Goal: Task Accomplishment & Management: Complete application form

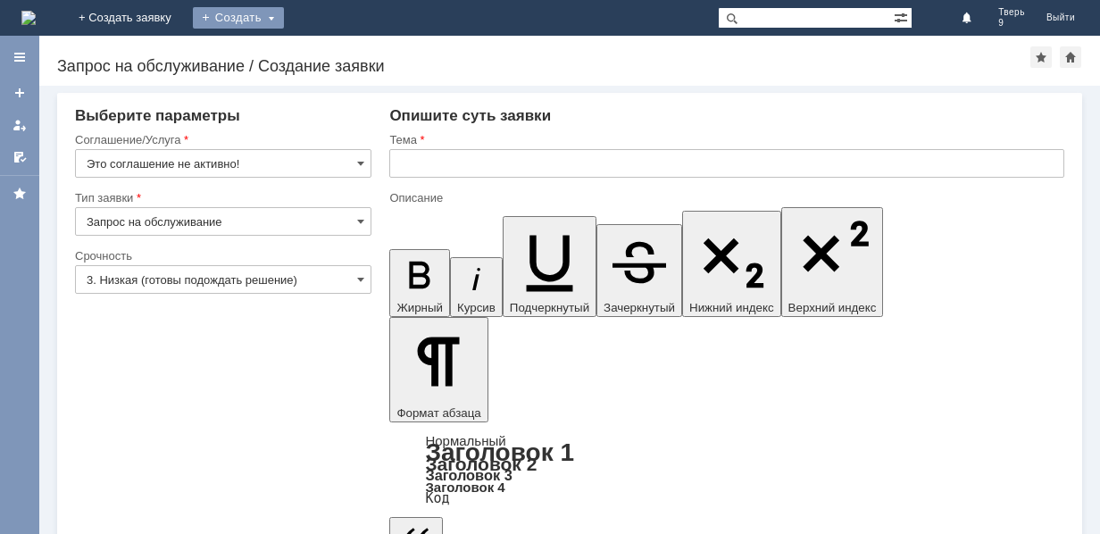
click at [284, 15] on div "Создать" at bounding box center [238, 17] width 91 height 21
click at [332, 56] on link "Заявка" at bounding box center [264, 53] width 136 height 21
click at [361, 163] on span at bounding box center [360, 163] width 7 height 14
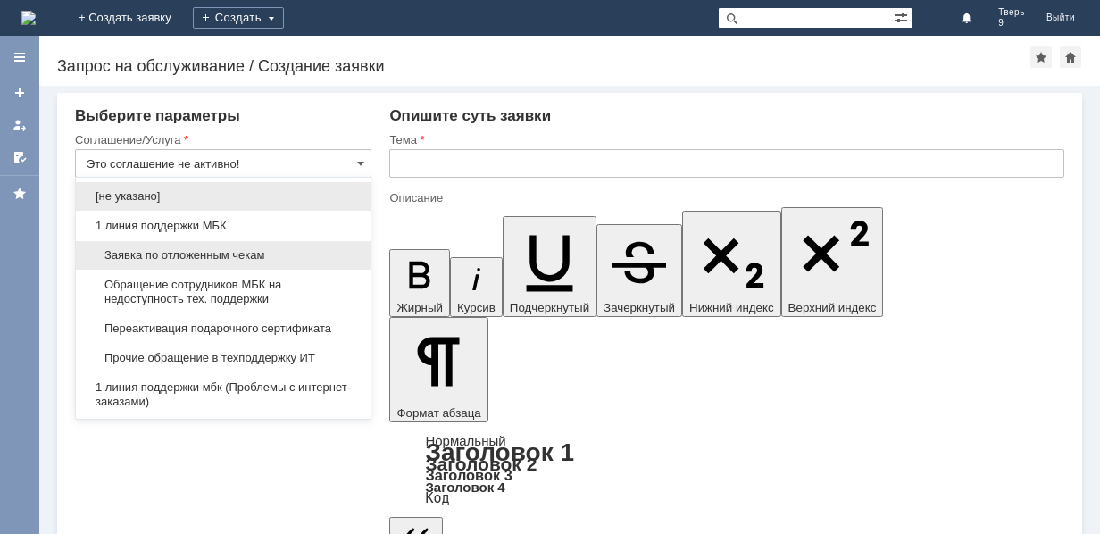
click at [263, 250] on span "Заявка по отложенным чекам" at bounding box center [223, 255] width 273 height 14
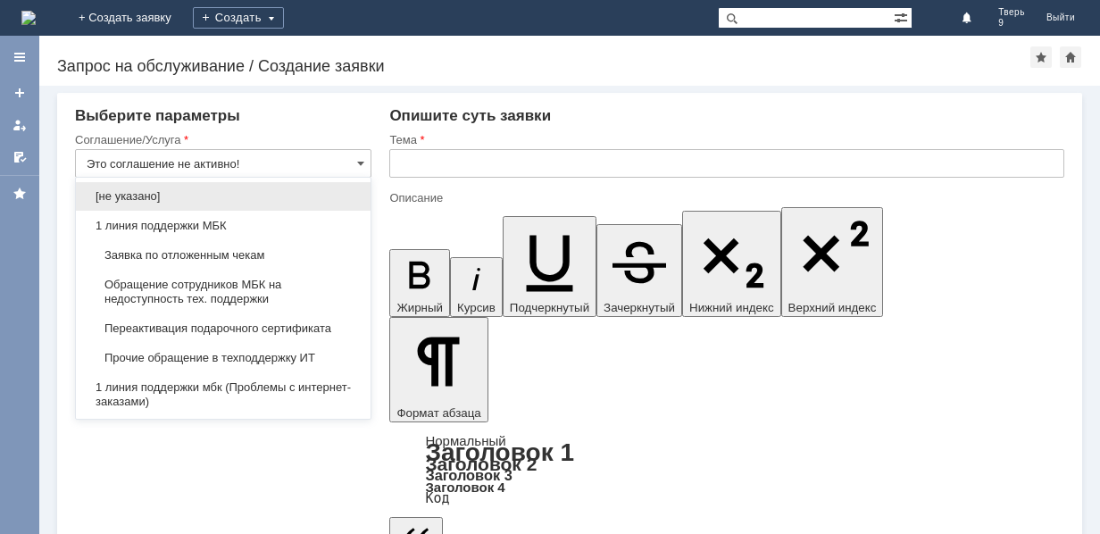
click at [263, 250] on div "Срочность" at bounding box center [221, 256] width 293 height 12
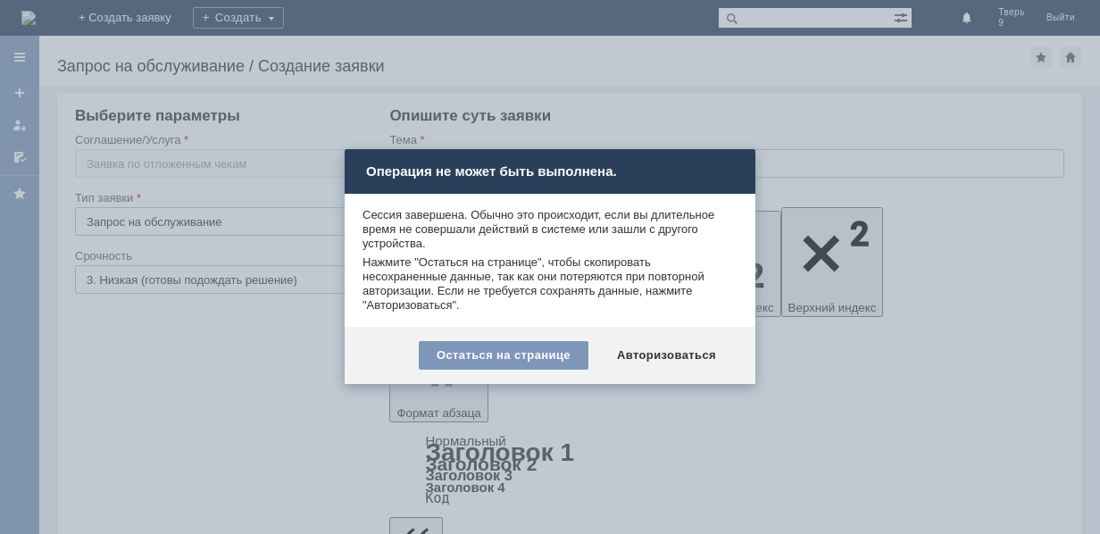
type input "Заявка по отложенным чекам"
click at [575, 347] on div "Остаться на странице" at bounding box center [504, 355] width 170 height 29
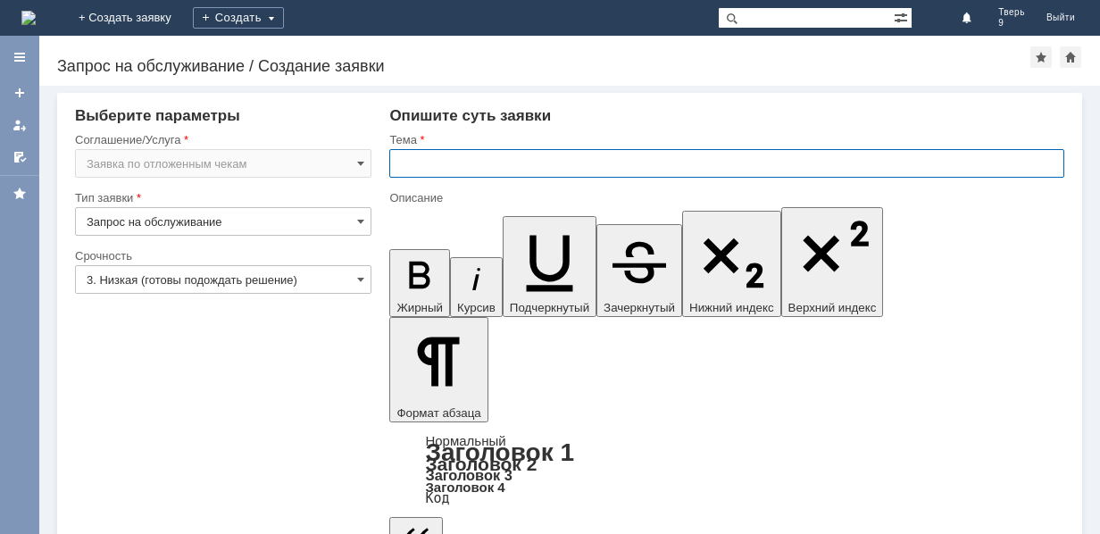
click at [405, 164] on input "text" at bounding box center [726, 163] width 675 height 29
click at [423, 165] on input "оч" at bounding box center [726, 163] width 675 height 29
type input "оч"
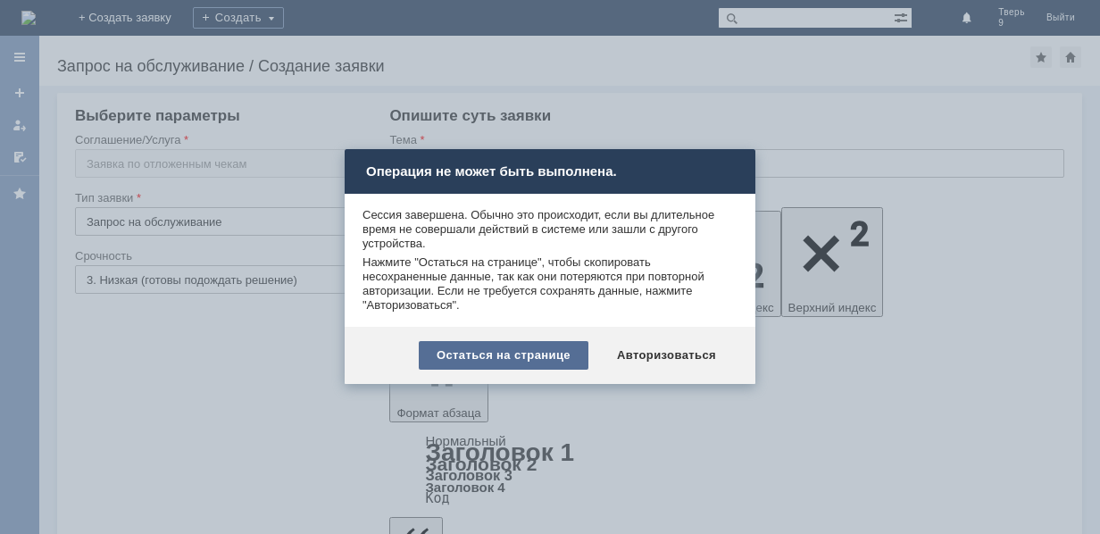
click at [530, 354] on div "Остаться на странице" at bounding box center [504, 355] width 170 height 29
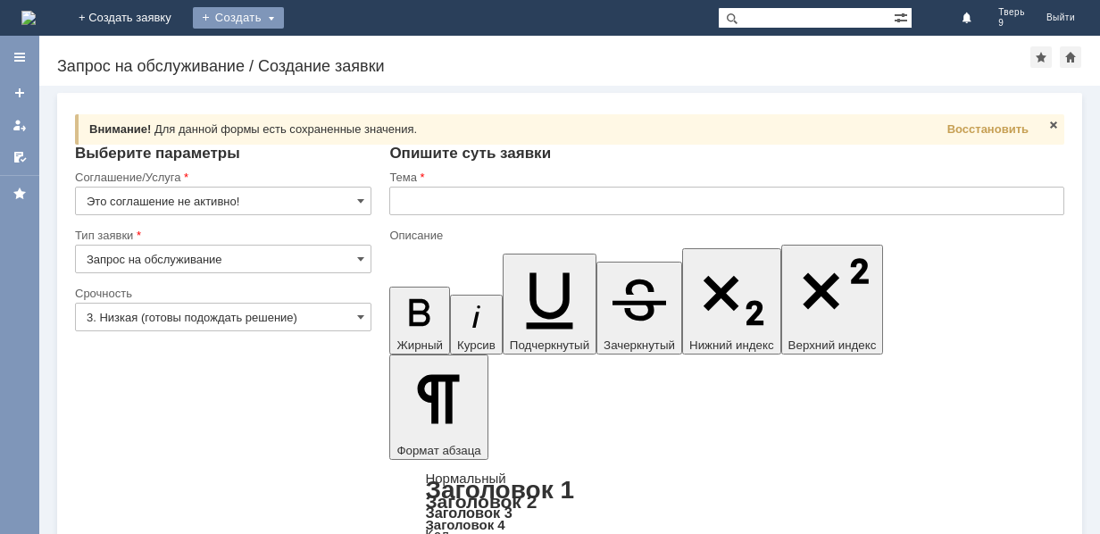
click at [284, 21] on div "Создать" at bounding box center [238, 17] width 91 height 21
click at [332, 49] on link "Заявка" at bounding box center [264, 53] width 136 height 21
click at [359, 197] on span at bounding box center [360, 201] width 7 height 14
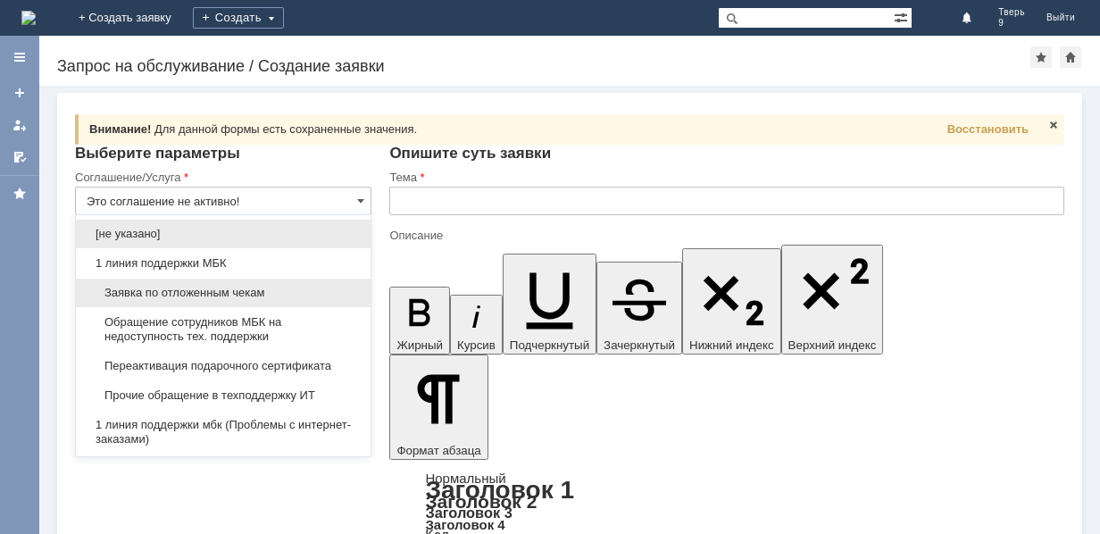
click at [258, 293] on span "Заявка по отложенным чекам" at bounding box center [223, 293] width 273 height 14
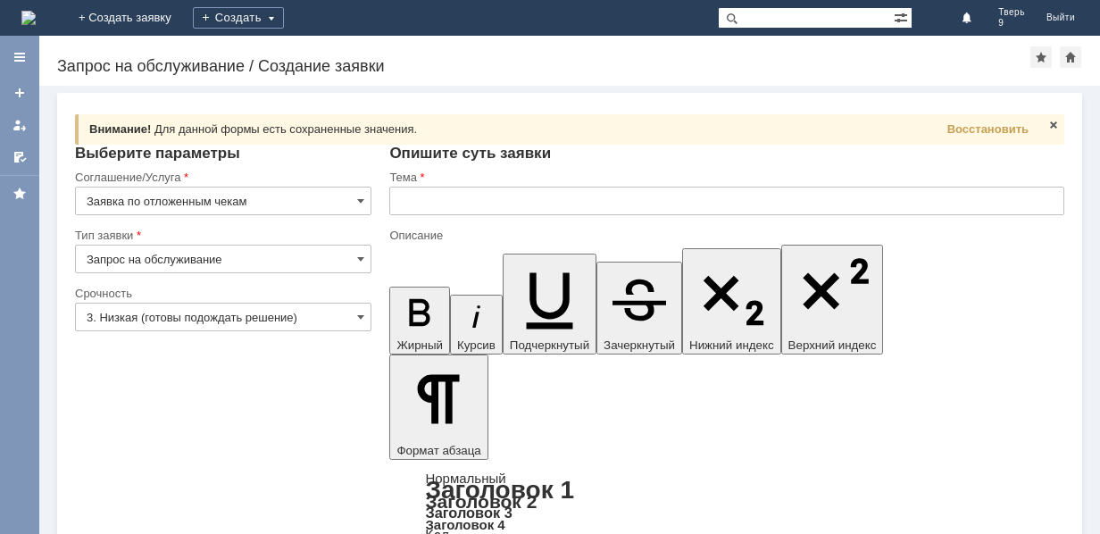
type input "Заявка по отложенным чекам"
click at [414, 197] on input "text" at bounding box center [726, 201] width 675 height 29
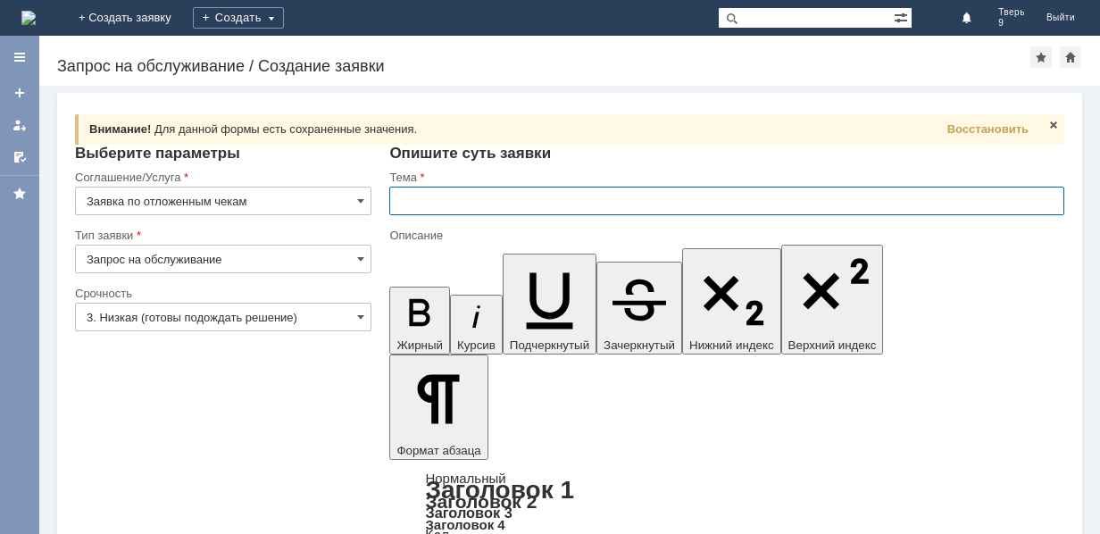
click at [414, 197] on input "text" at bounding box center [726, 201] width 675 height 29
type input "оч"
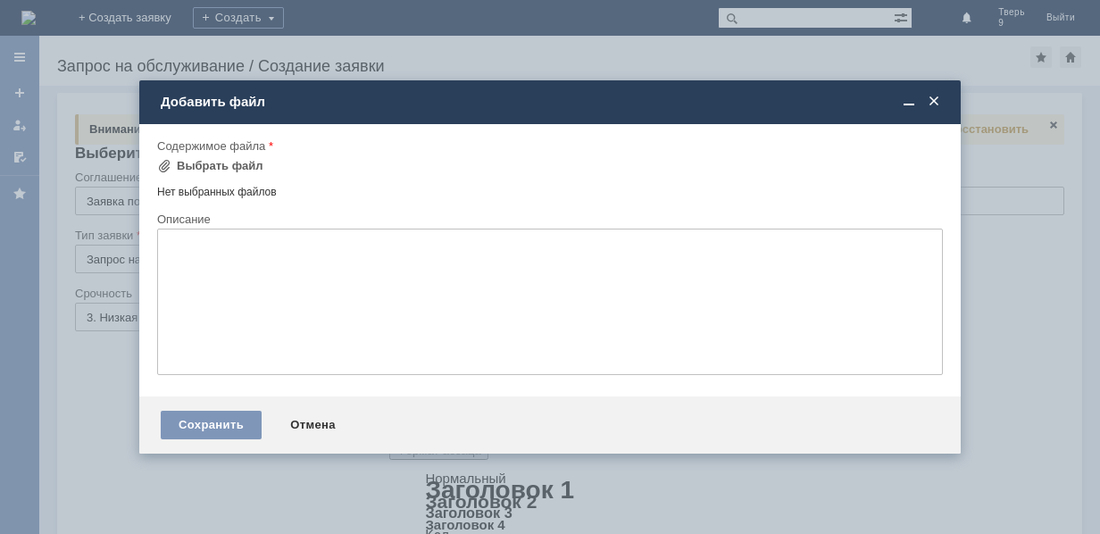
click at [932, 96] on span at bounding box center [934, 102] width 18 height 16
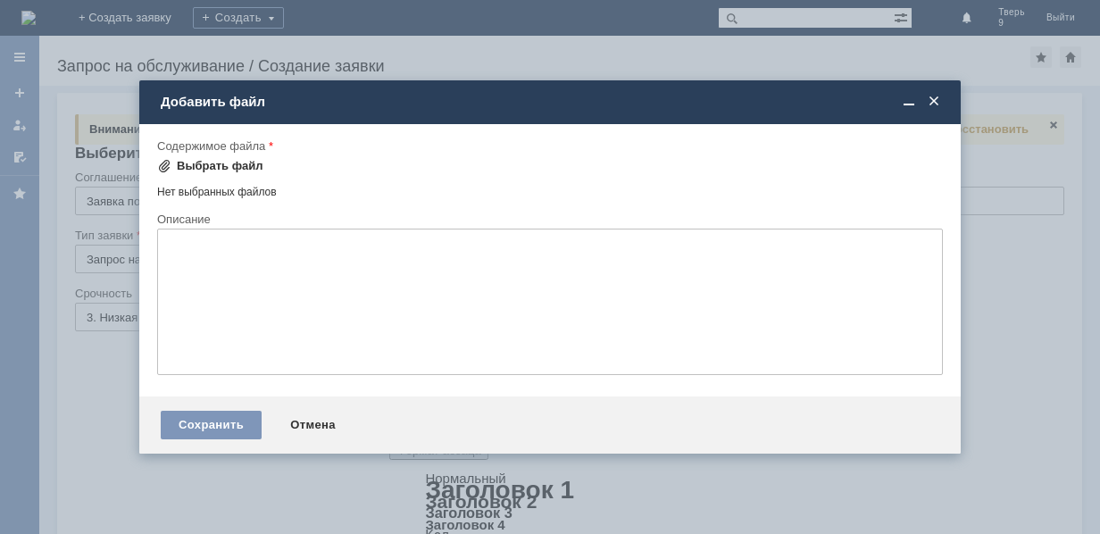
click at [213, 164] on div "Выбрать файл" at bounding box center [220, 166] width 87 height 14
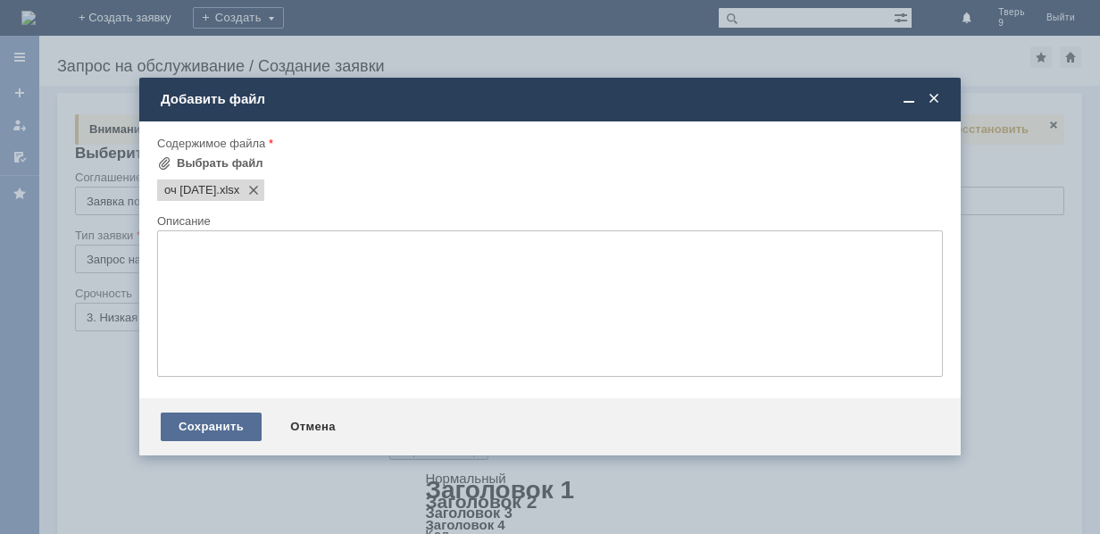
click at [225, 427] on div "Сохранить" at bounding box center [211, 427] width 101 height 29
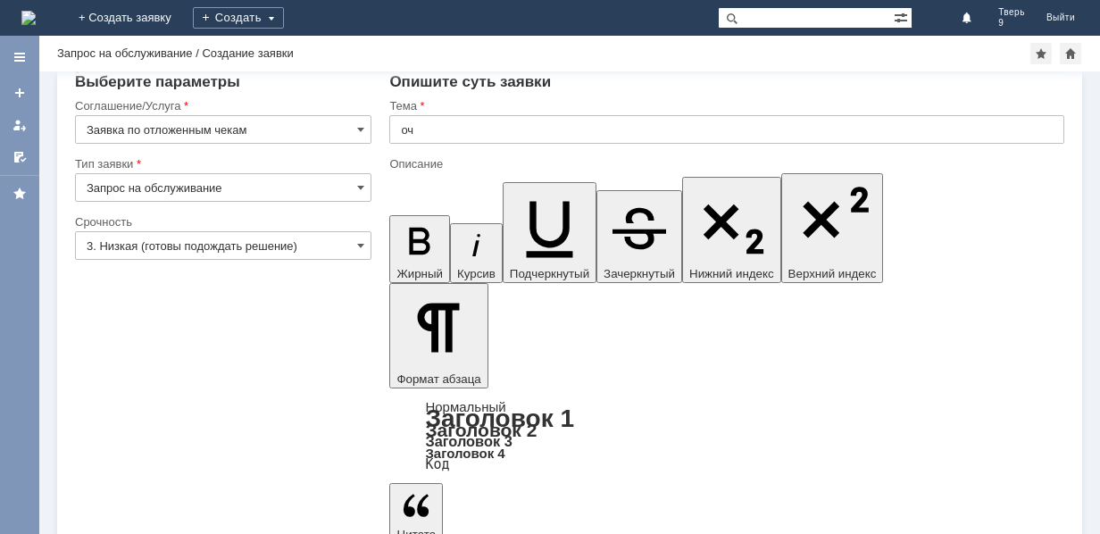
scroll to position [56, 0]
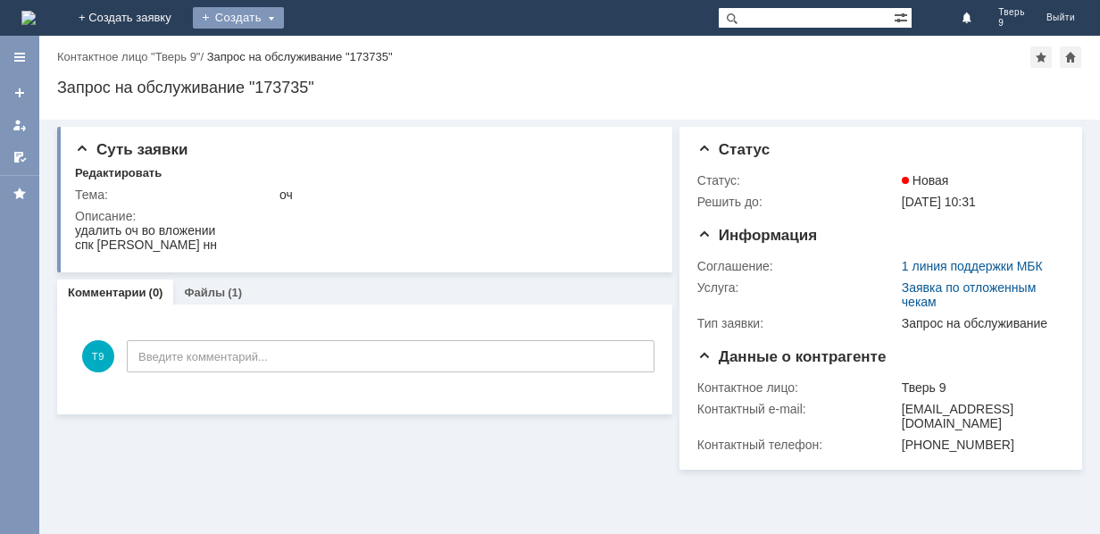
click at [284, 20] on div "Создать" at bounding box center [238, 17] width 91 height 21
click at [332, 61] on link "Заявка" at bounding box center [264, 53] width 136 height 21
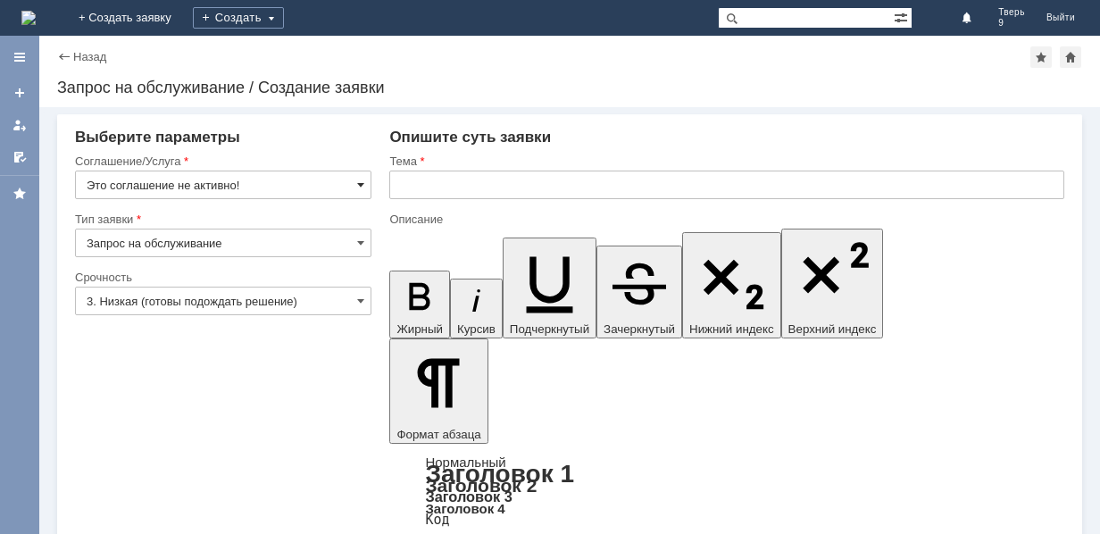
click at [363, 179] on span at bounding box center [360, 185] width 7 height 14
